Goal: Find contact information: Obtain details needed to contact an individual or organization

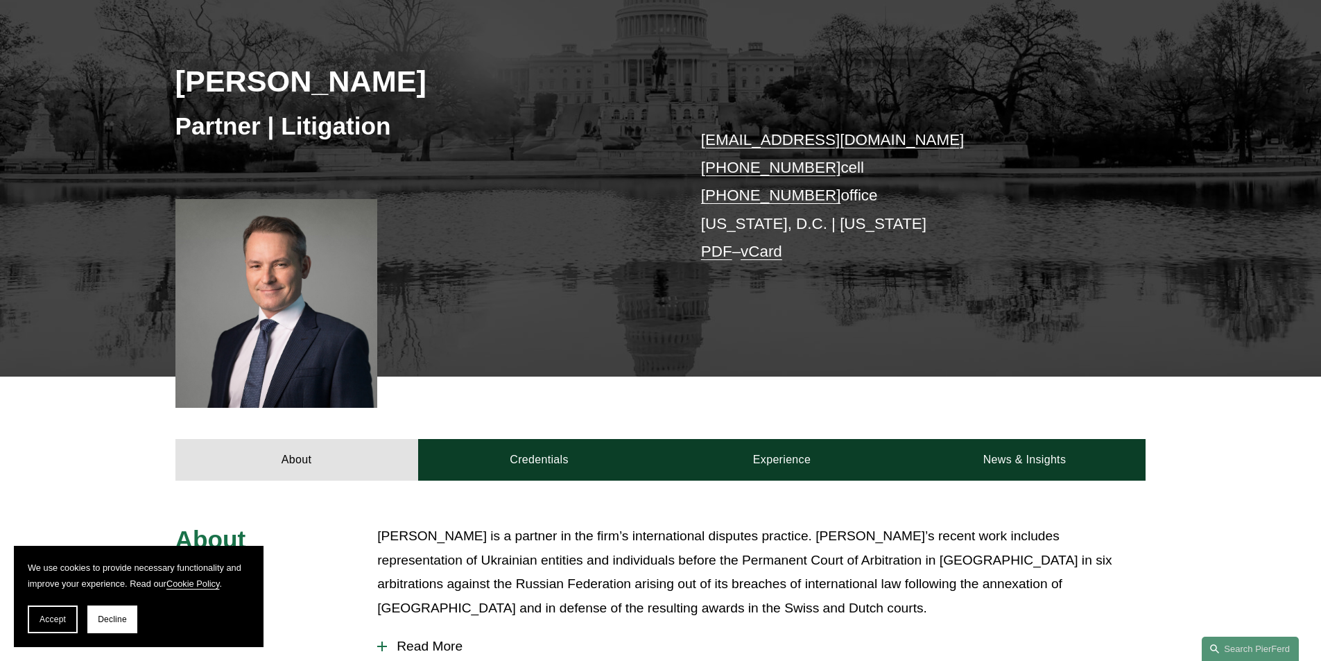
scroll to position [139, 0]
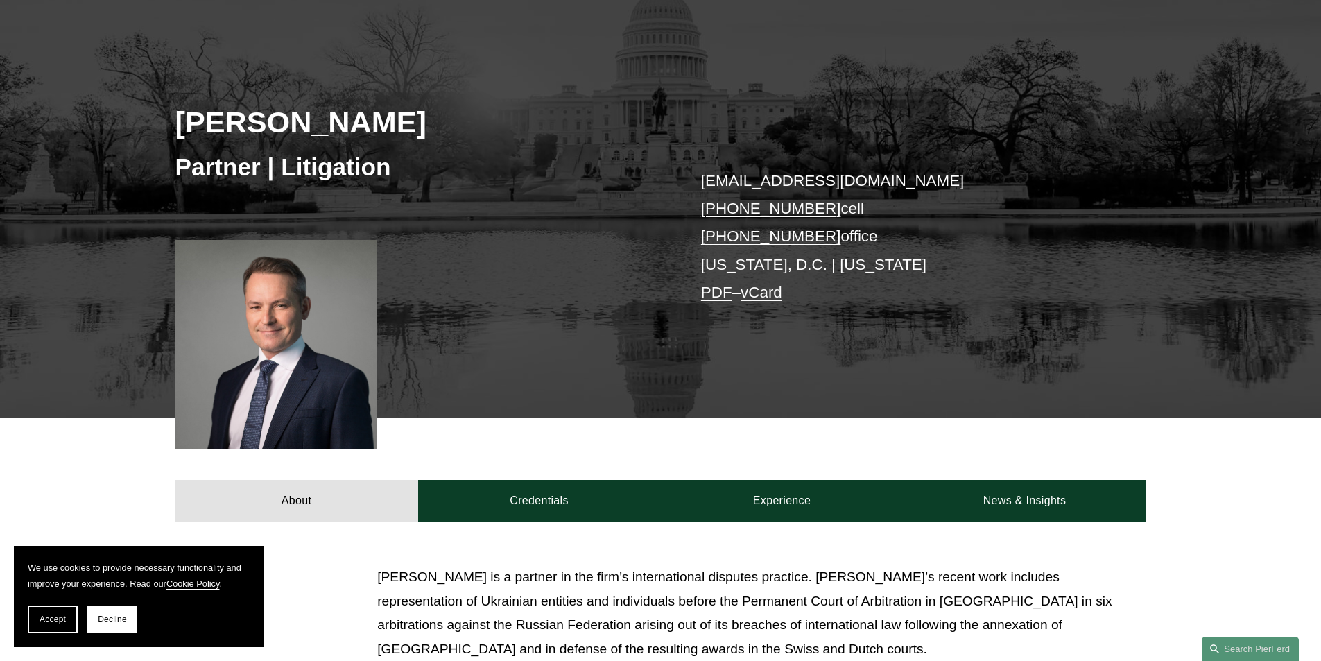
click at [845, 286] on p "[EMAIL_ADDRESS][DOMAIN_NAME] [PHONE_NUMBER] cell [PHONE_NUMBER] office [US_STAT…" at bounding box center [903, 237] width 404 height 140
click at [808, 339] on div "[PERSON_NAME] Partner | Litigation [EMAIL_ADDRESS][DOMAIN_NAME] [PHONE_NUMBER] …" at bounding box center [660, 219] width 1321 height 397
click at [266, 357] on div at bounding box center [276, 344] width 202 height 209
click at [698, 357] on div "[PERSON_NAME] Partner | Litigation [EMAIL_ADDRESS][DOMAIN_NAME] [PHONE_NUMBER] …" at bounding box center [660, 219] width 1321 height 397
drag, startPoint x: 234, startPoint y: 338, endPoint x: 267, endPoint y: 288, distance: 60.6
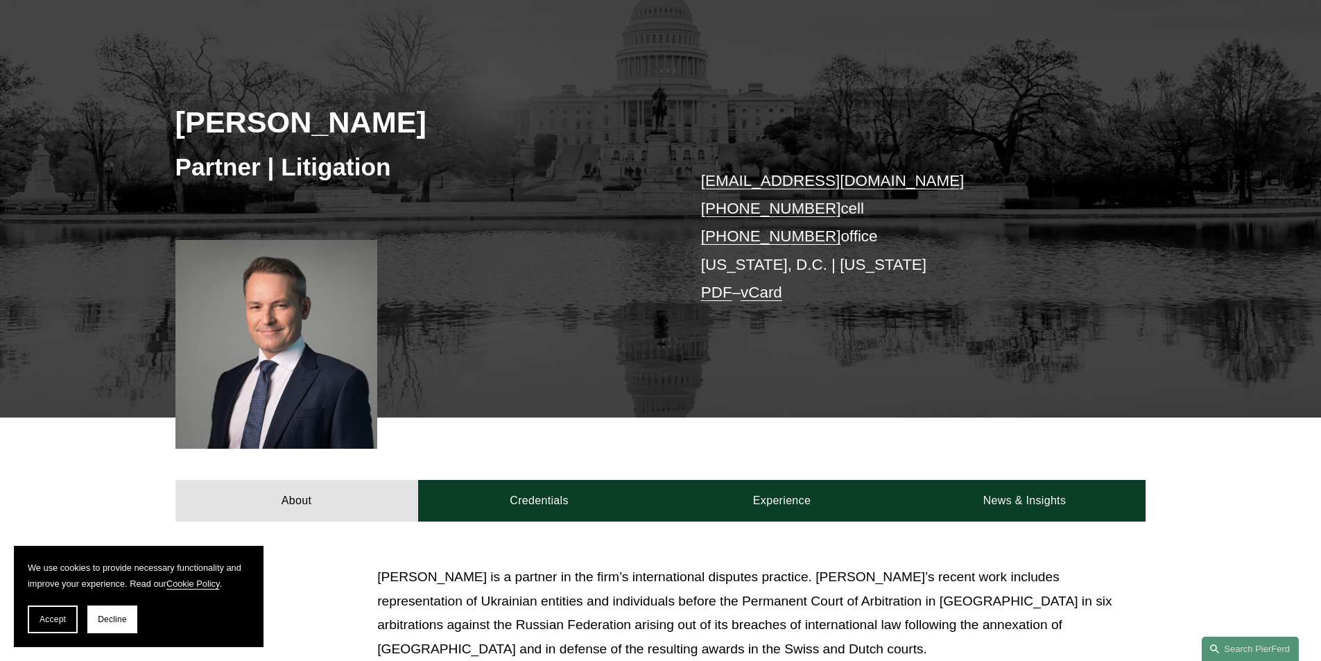
click at [267, 288] on div at bounding box center [276, 344] width 202 height 209
click at [268, 309] on div at bounding box center [276, 344] width 202 height 209
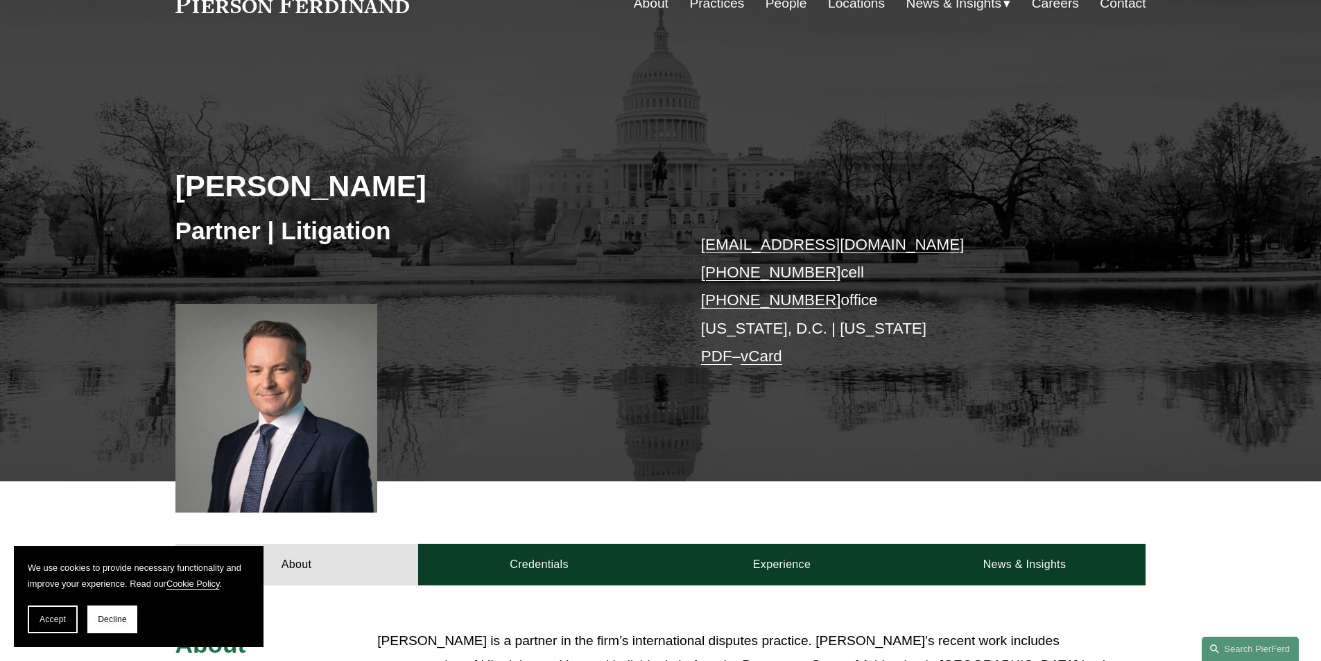
scroll to position [69, 0]
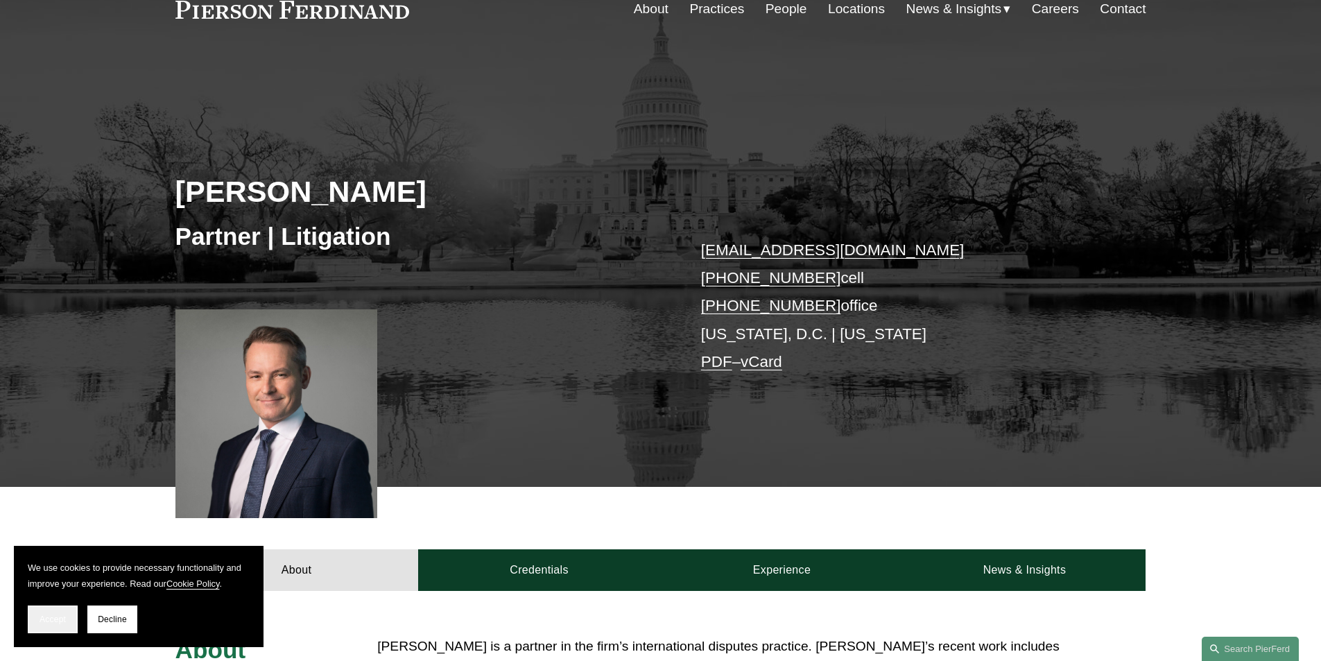
click at [64, 614] on button "Accept" at bounding box center [53, 619] width 50 height 28
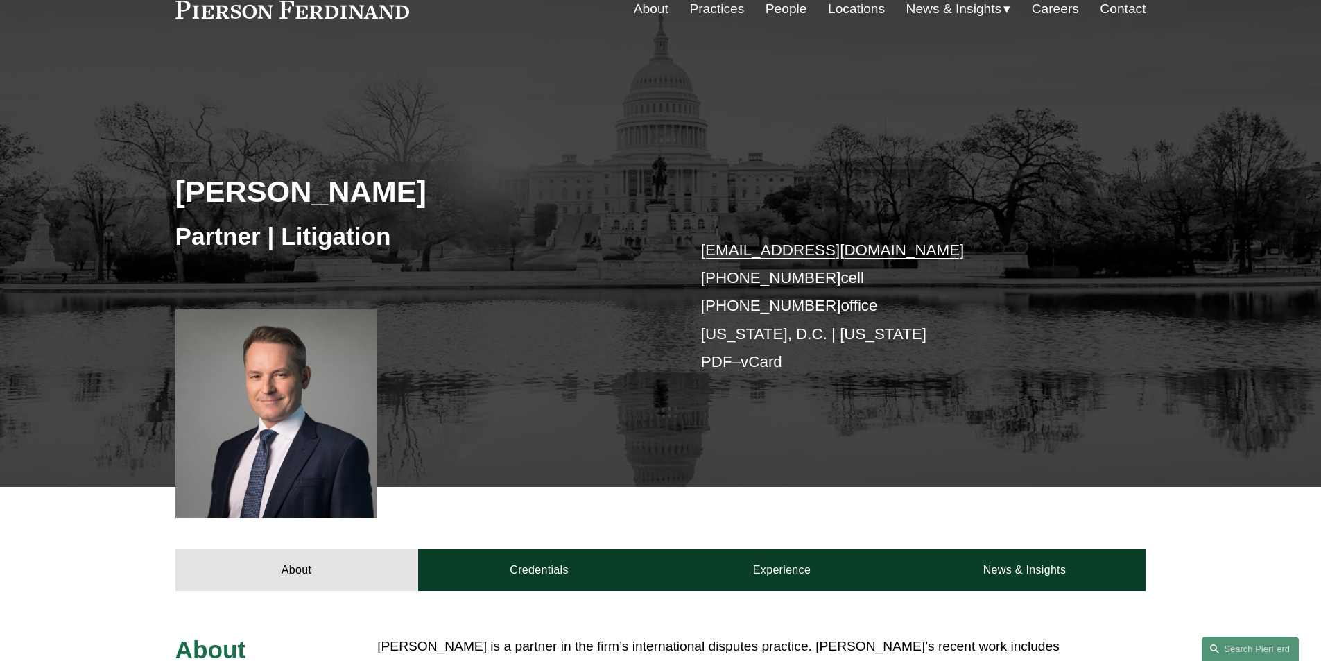
click at [746, 461] on div "[PERSON_NAME] Partner | Litigation [EMAIL_ADDRESS][DOMAIN_NAME] [PHONE_NUMBER] …" at bounding box center [660, 288] width 1321 height 397
click at [781, 370] on link "vCard" at bounding box center [761, 361] width 42 height 17
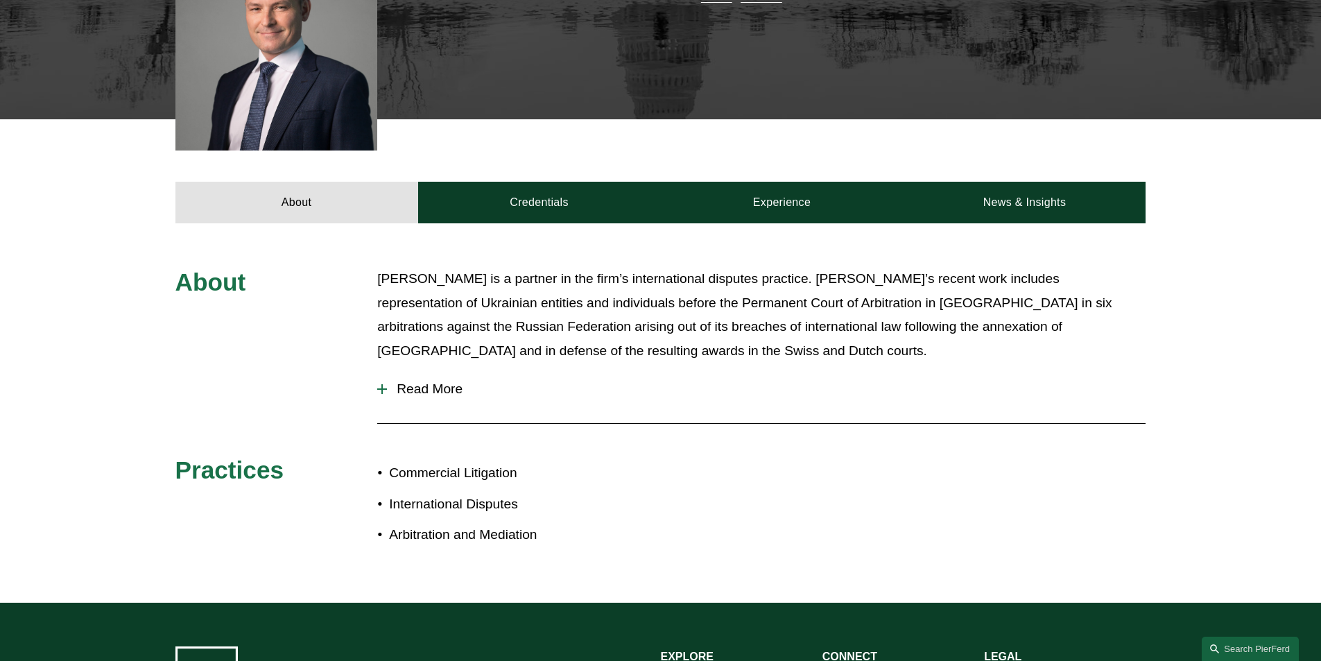
scroll to position [485, 0]
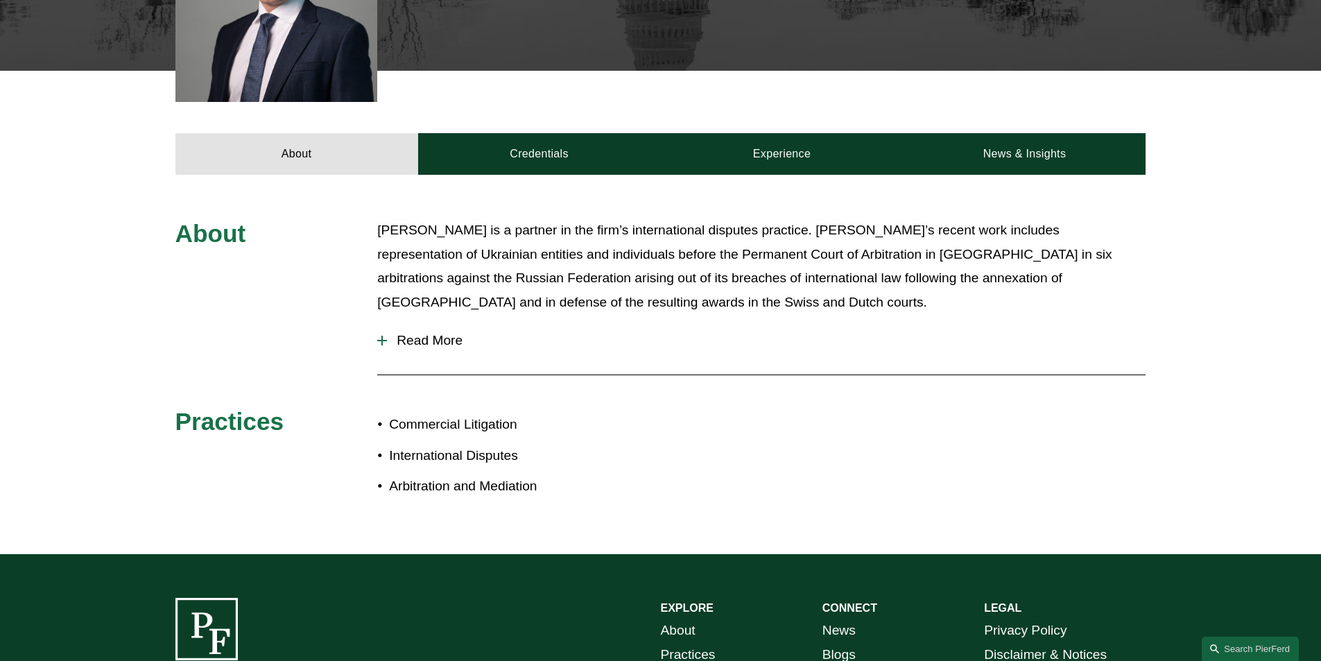
click at [783, 229] on p "[PERSON_NAME] is a partner in the firm’s international disputes practice. [PERS…" at bounding box center [761, 266] width 768 height 96
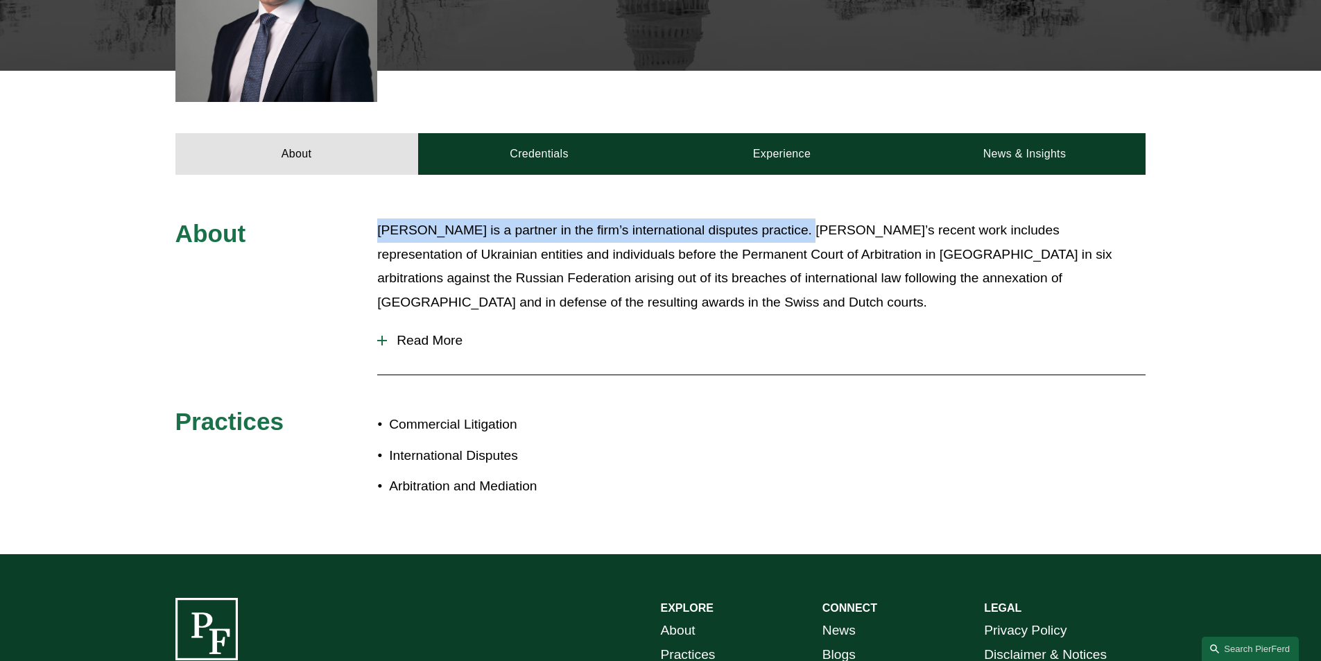
drag, startPoint x: 789, startPoint y: 232, endPoint x: 370, endPoint y: 214, distance: 419.2
click at [370, 214] on div "About [PERSON_NAME] is a partner in the firm’s international disputes practice.…" at bounding box center [660, 364] width 1321 height 379
copy p "[PERSON_NAME] is a partner in the firm’s international disputes practice."
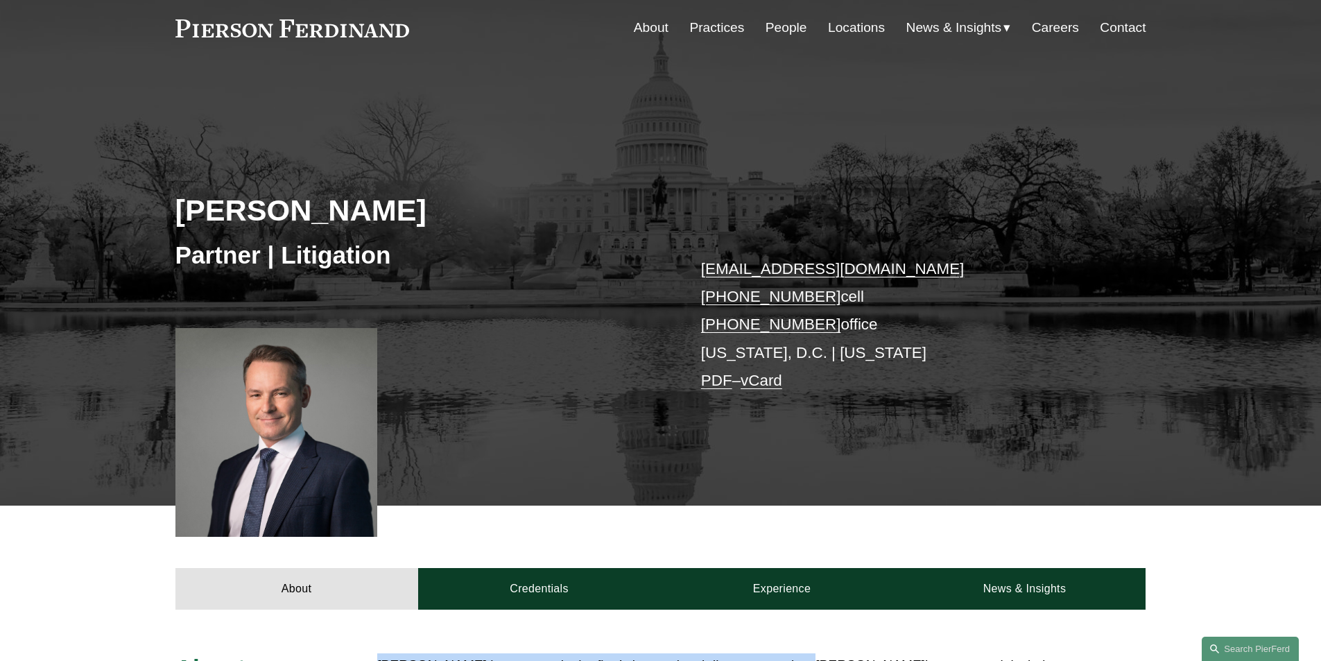
scroll to position [0, 0]
